Goal: Information Seeking & Learning: Learn about a topic

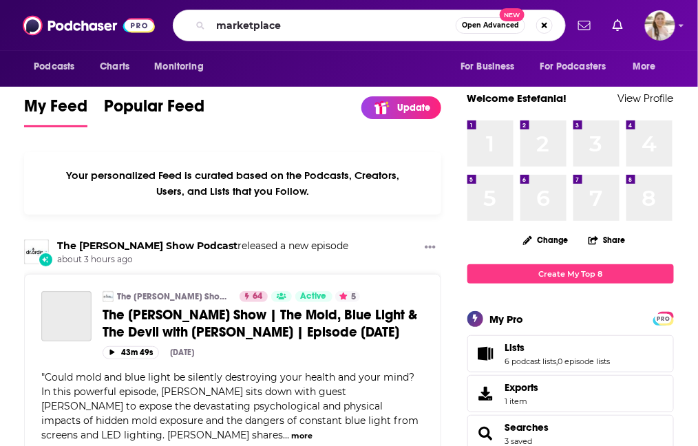
type input "marketplace"
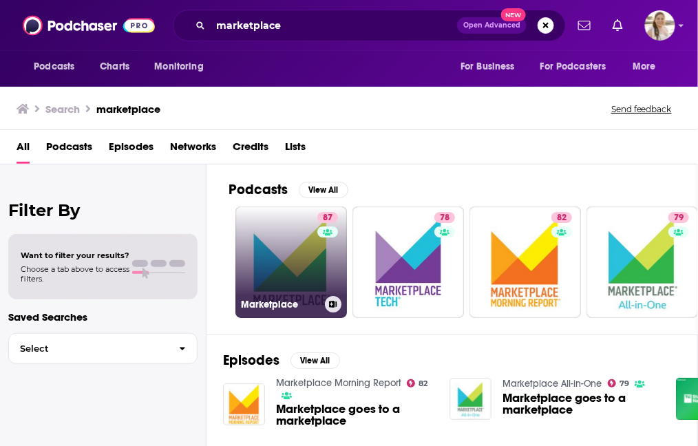
click at [306, 256] on link "87 Marketplace" at bounding box center [292, 263] width 112 height 112
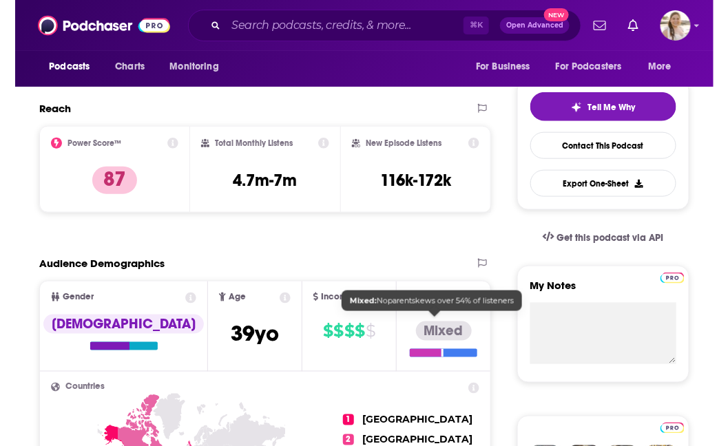
scroll to position [284, 0]
